Goal: Task Accomplishment & Management: Use online tool/utility

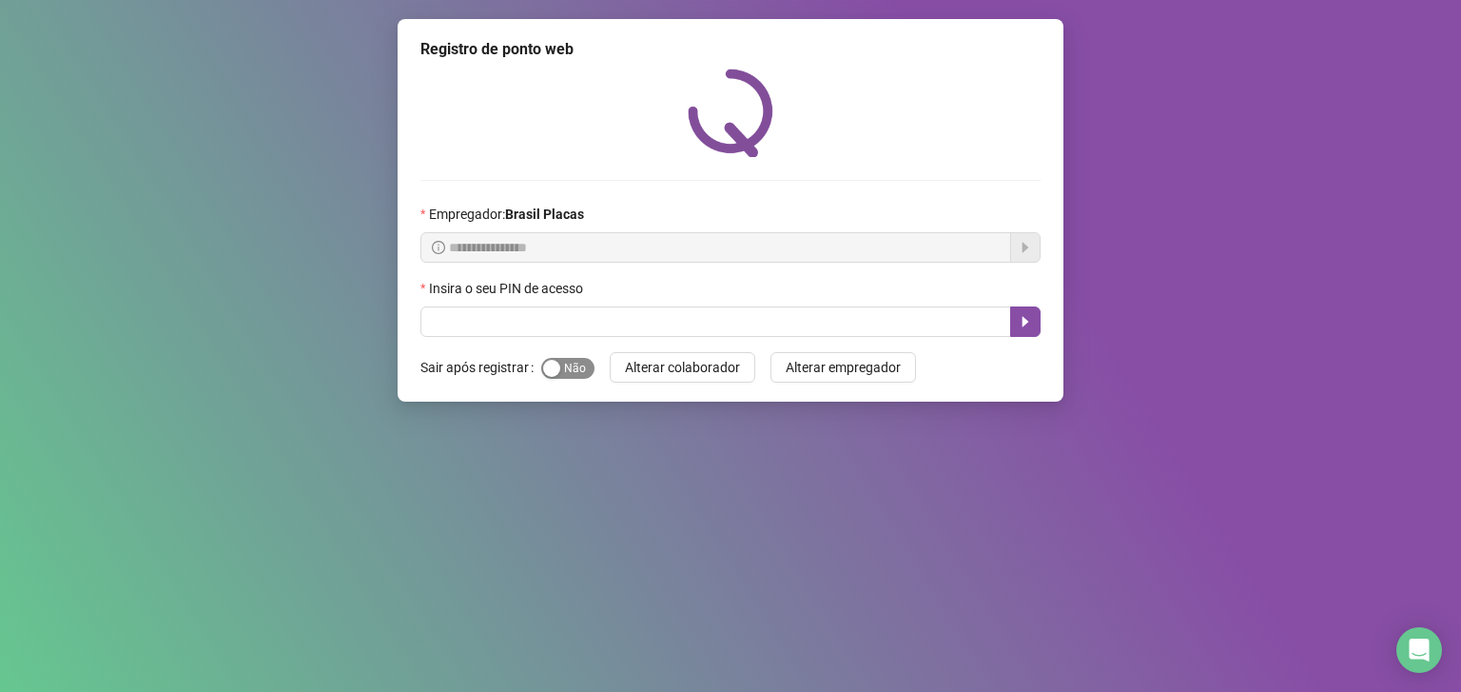
click at [579, 361] on span "Sim Não" at bounding box center [567, 368] width 53 height 21
click at [515, 319] on input "text" at bounding box center [715, 321] width 591 height 30
type input "*****"
click at [1025, 320] on icon "caret-right" at bounding box center [1025, 321] width 15 height 15
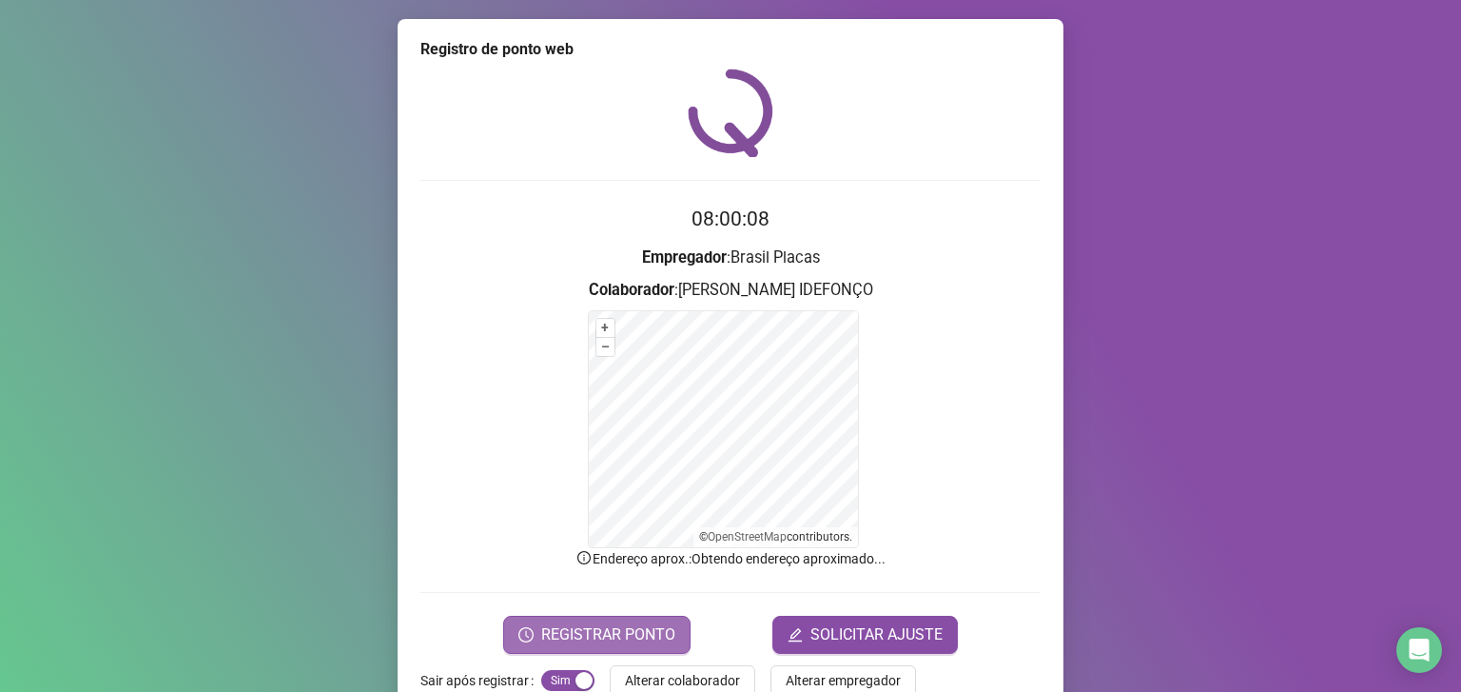
click at [585, 617] on button "REGISTRAR PONTO" at bounding box center [596, 634] width 187 height 38
click at [620, 607] on div "Registro de ponto web Registrando ponto web, aguarde... Colaborador : [PERSON_N…" at bounding box center [730, 346] width 1461 height 692
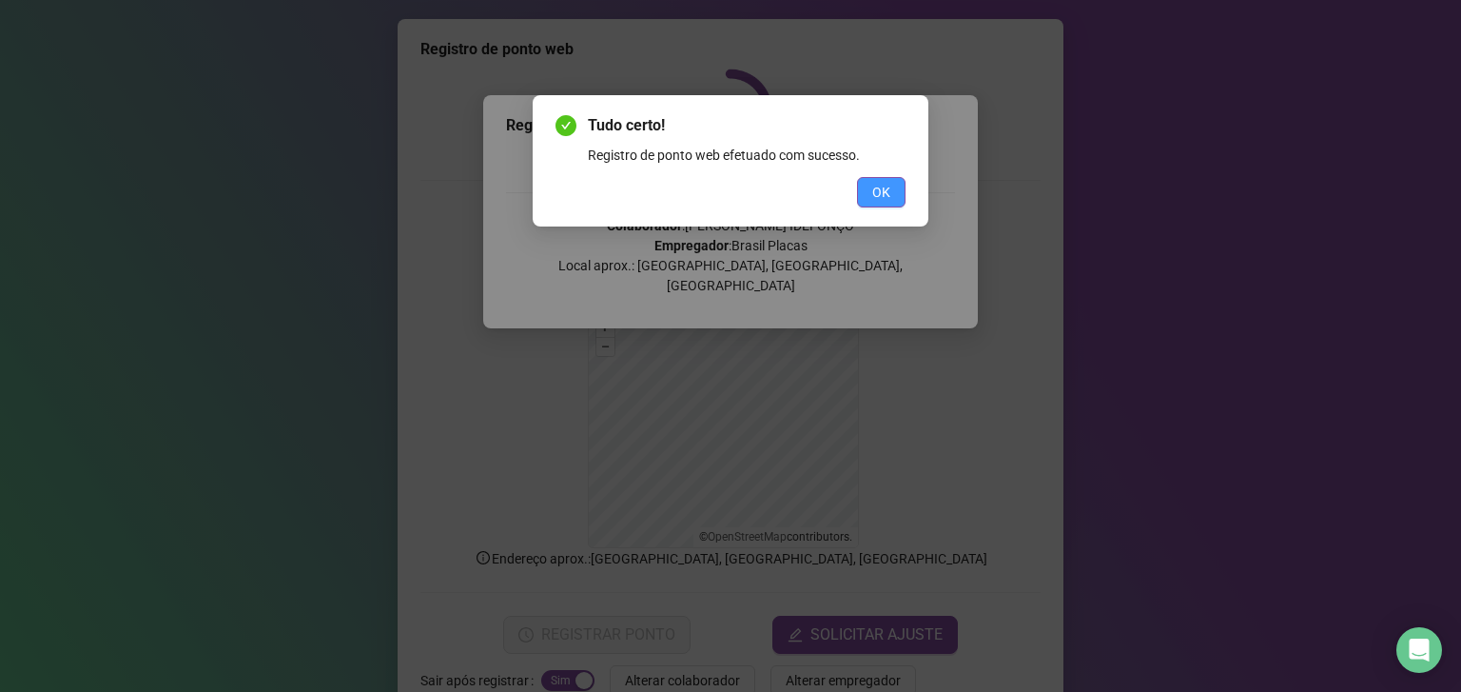
click at [875, 190] on span "OK" at bounding box center [881, 192] width 18 height 21
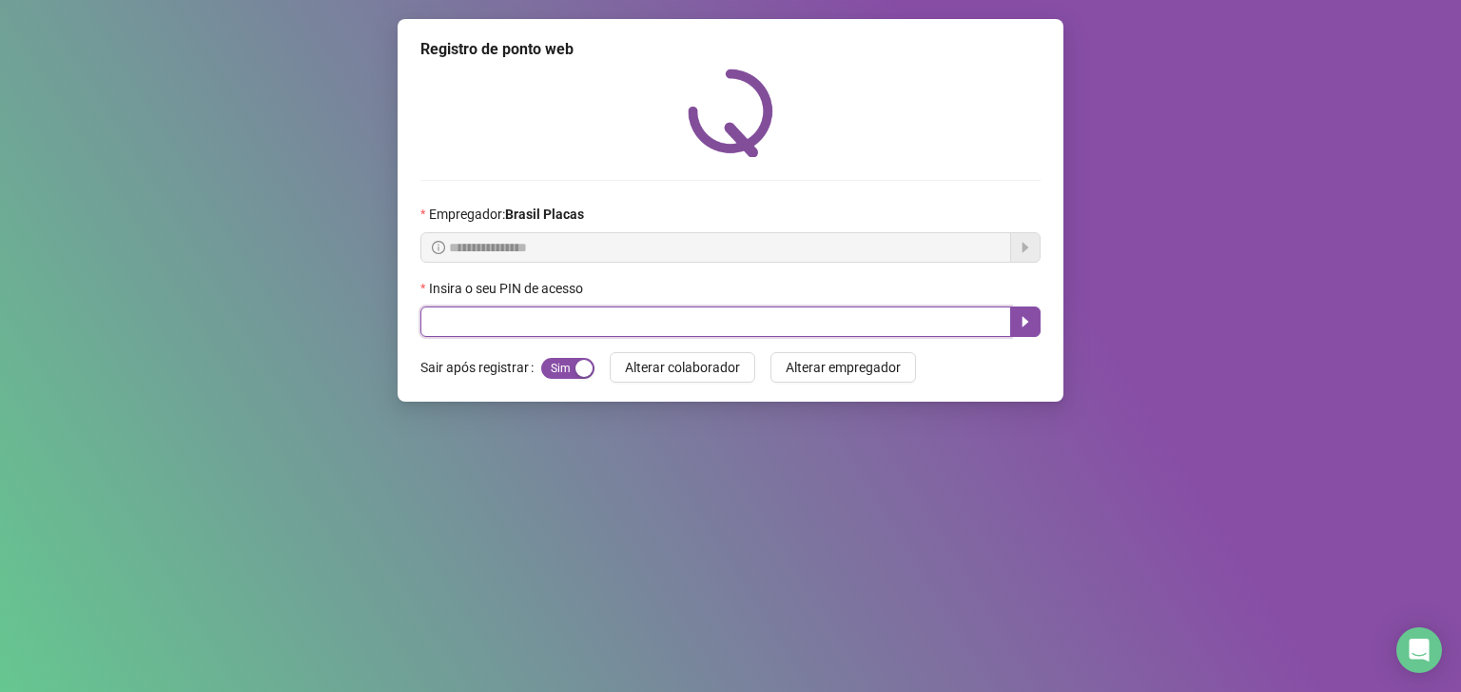
click at [495, 322] on input "text" at bounding box center [715, 321] width 591 height 30
type input "*****"
click at [1020, 326] on icon "caret-right" at bounding box center [1025, 321] width 15 height 15
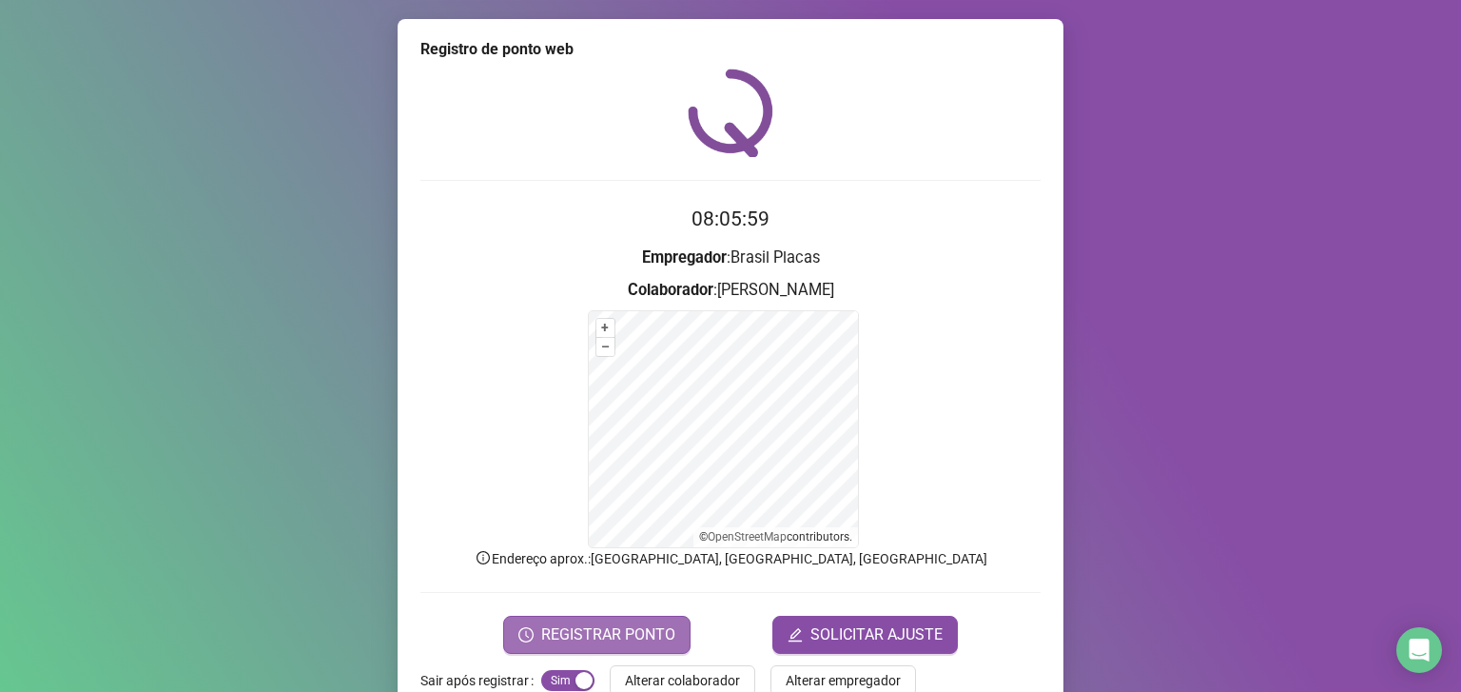
click at [640, 630] on span "REGISTRAR PONTO" at bounding box center [608, 634] width 134 height 23
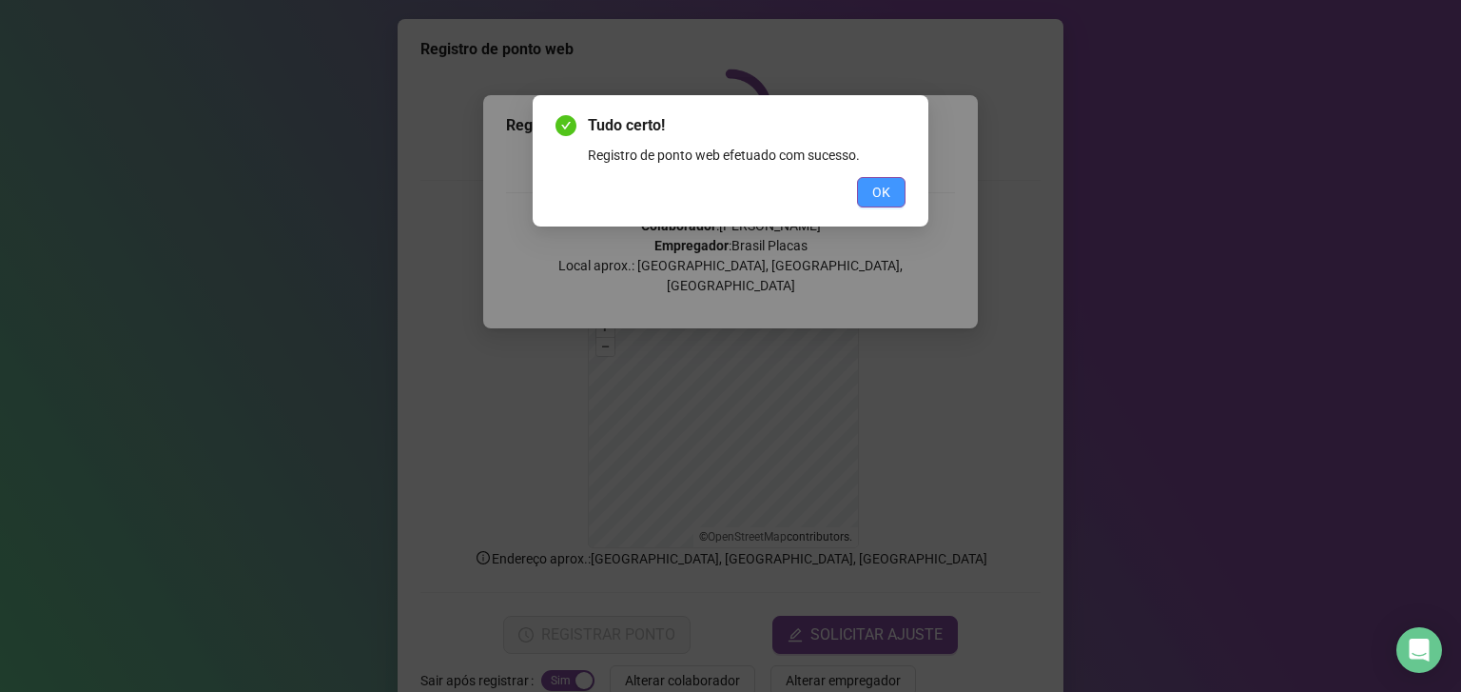
click at [895, 190] on button "OK" at bounding box center [881, 192] width 49 height 30
click at [889, 190] on span "OK" at bounding box center [881, 192] width 18 height 21
